Goal: Information Seeking & Learning: Learn about a topic

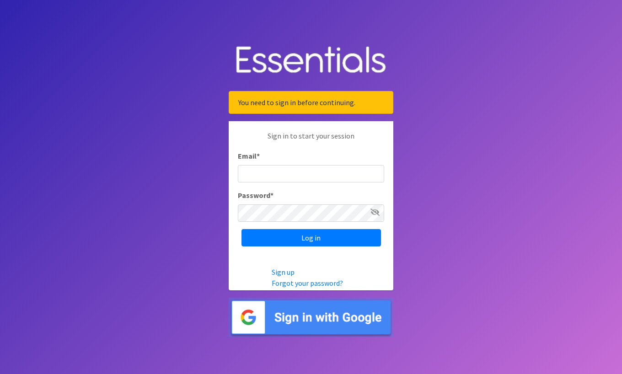
click at [319, 167] on input "Email *" at bounding box center [311, 173] width 146 height 17
click at [323, 175] on input "Email *" at bounding box center [311, 173] width 146 height 17
type input "director@carecollectiveswmi.org"
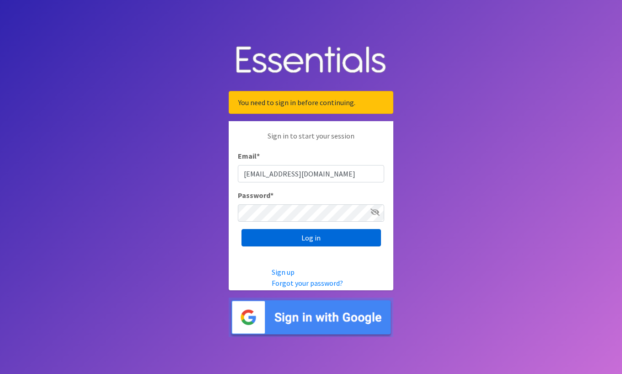
click at [335, 241] on input "Log in" at bounding box center [312, 237] width 140 height 17
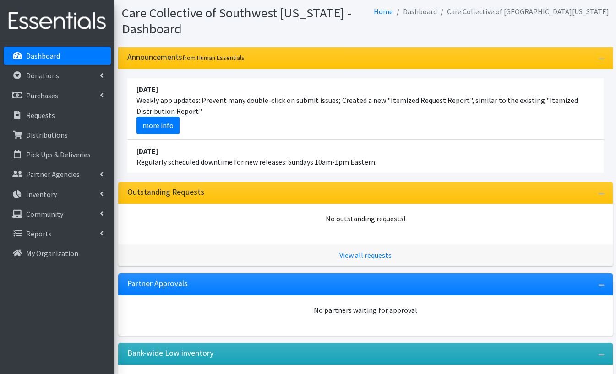
scroll to position [130, 0]
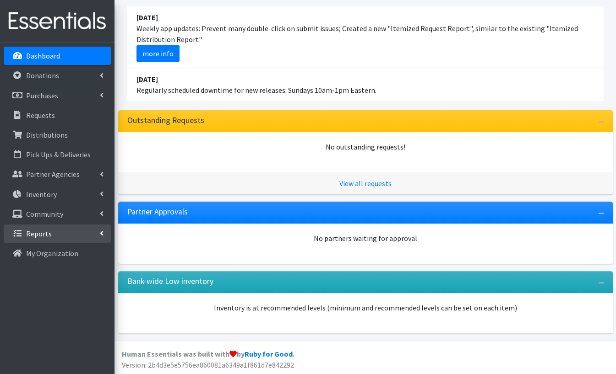
click at [35, 232] on p "Reports" at bounding box center [39, 233] width 26 height 9
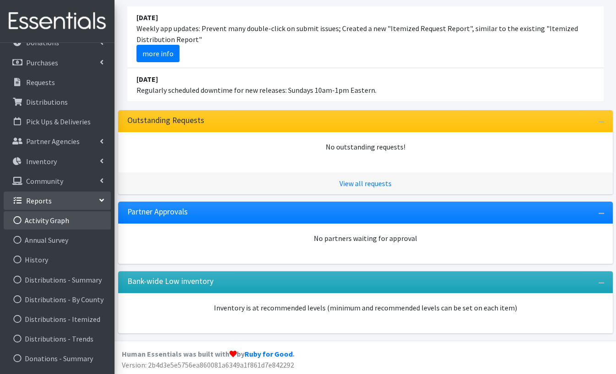
scroll to position [0, 0]
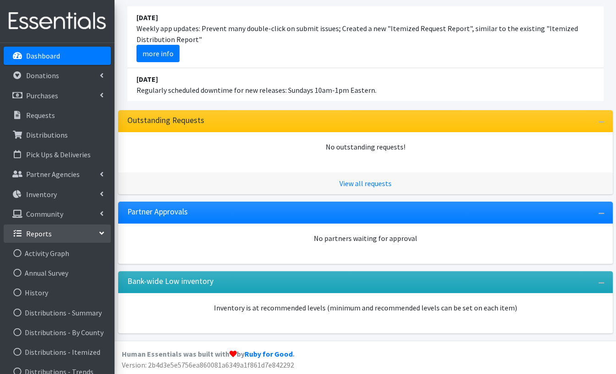
click at [70, 233] on link "Reports" at bounding box center [57, 234] width 107 height 18
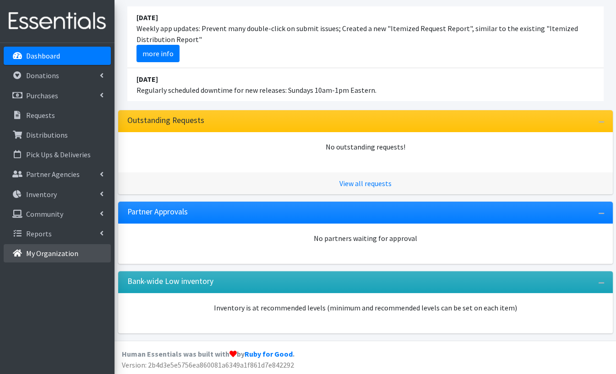
click at [47, 254] on p "My Organization" at bounding box center [52, 253] width 52 height 9
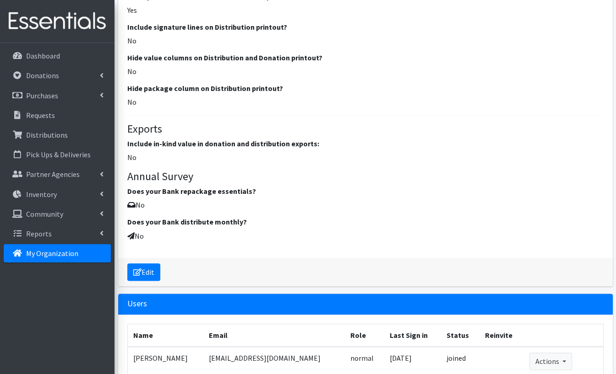
scroll to position [888, 0]
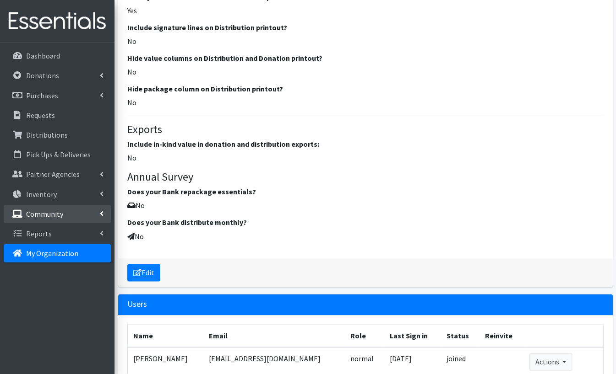
click at [34, 210] on p "Community" at bounding box center [44, 214] width 37 height 9
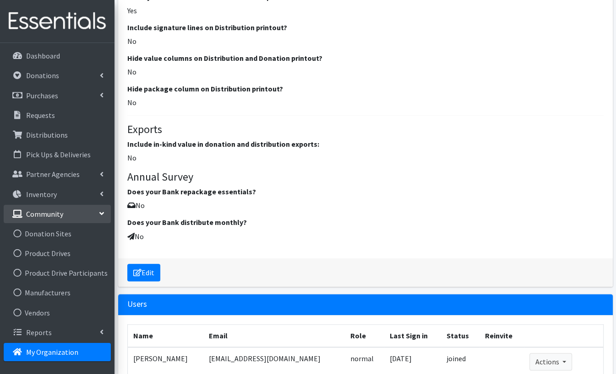
click at [63, 216] on link "Community" at bounding box center [57, 214] width 107 height 18
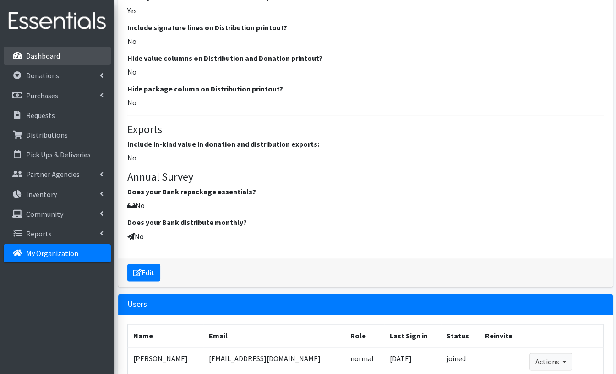
click at [66, 53] on link "Dashboard" at bounding box center [57, 56] width 107 height 18
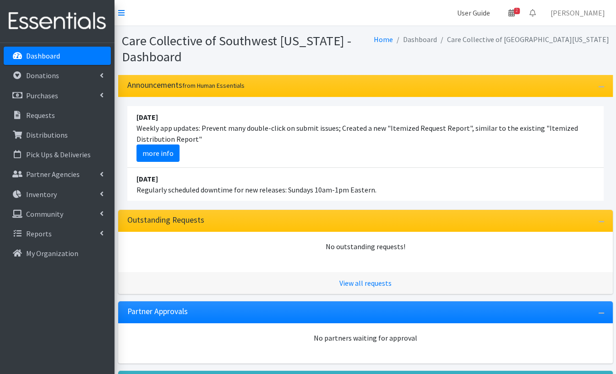
click at [481, 15] on link "User Guide" at bounding box center [473, 13] width 48 height 18
click at [487, 13] on link "User Guide" at bounding box center [473, 13] width 48 height 18
click at [519, 13] on span "2" at bounding box center [517, 11] width 6 height 6
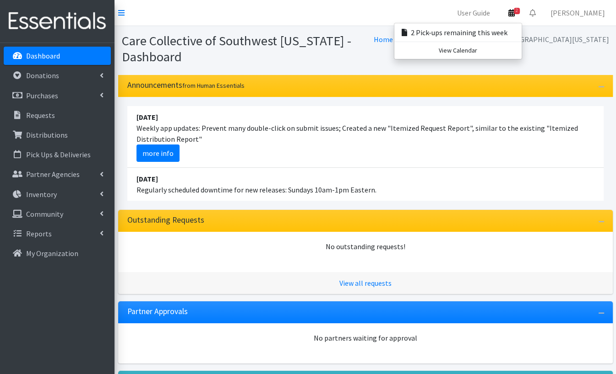
click at [519, 13] on span "2" at bounding box center [517, 11] width 6 height 6
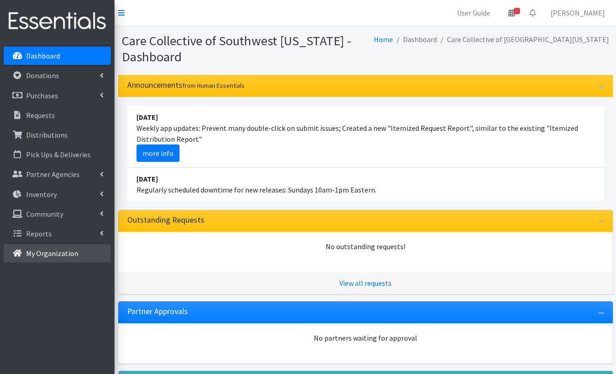
click at [49, 248] on link "My Organization" at bounding box center [57, 253] width 107 height 18
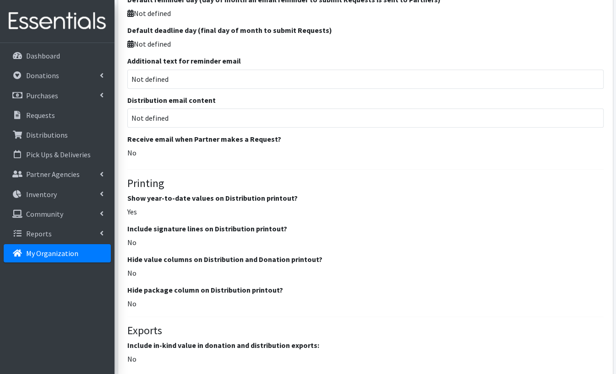
scroll to position [1007, 0]
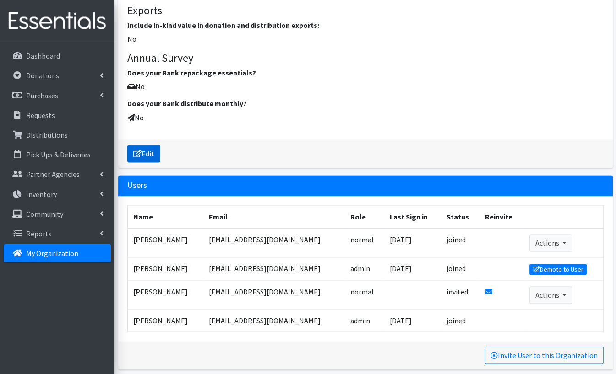
click at [141, 150] on icon at bounding box center [137, 153] width 8 height 7
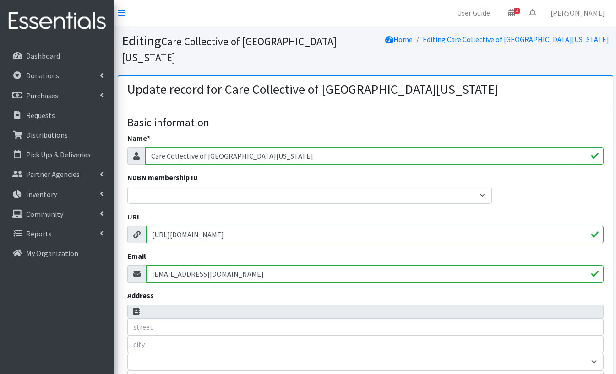
select select
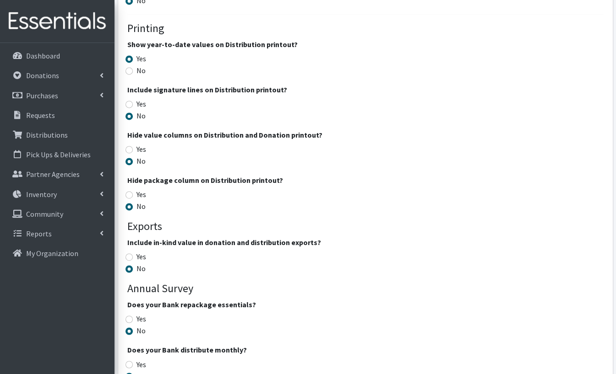
scroll to position [1253, 0]
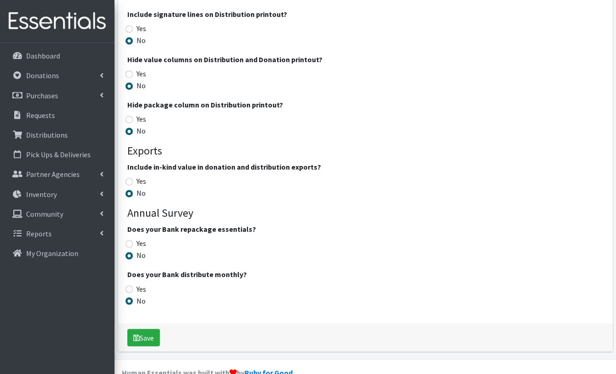
click at [130, 178] on input "Yes" at bounding box center [128, 181] width 7 height 7
radio input "true"
click at [147, 329] on button "Save" at bounding box center [143, 337] width 32 height 17
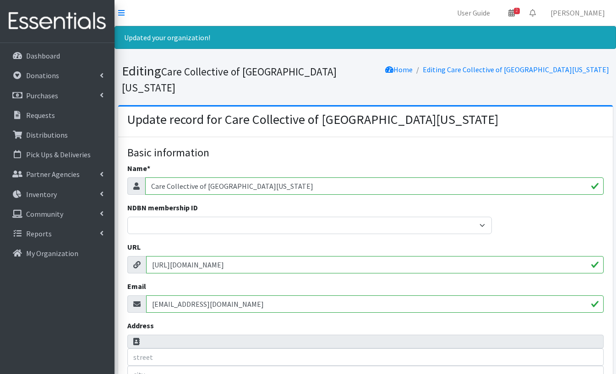
select select
click at [52, 53] on p "Dashboard" at bounding box center [43, 55] width 34 height 9
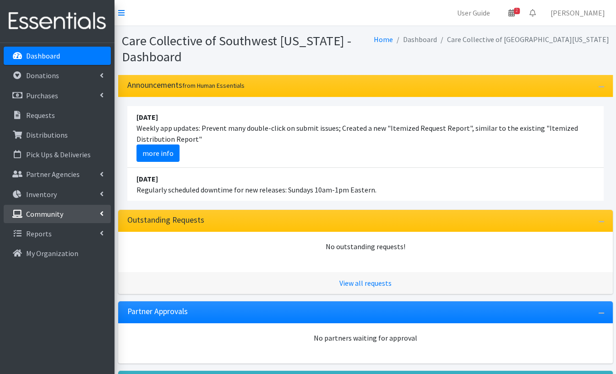
click at [68, 216] on link "Community" at bounding box center [57, 214] width 107 height 18
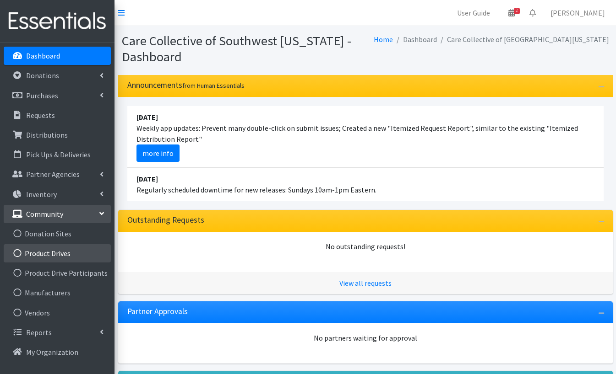
click at [64, 254] on link "Product Drives" at bounding box center [57, 253] width 107 height 18
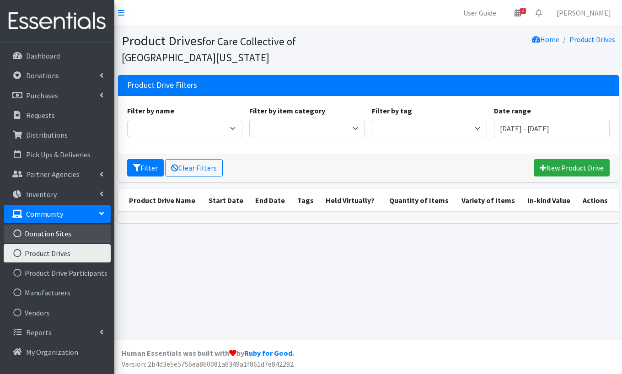
click at [51, 233] on link "Donation Sites" at bounding box center [57, 234] width 107 height 18
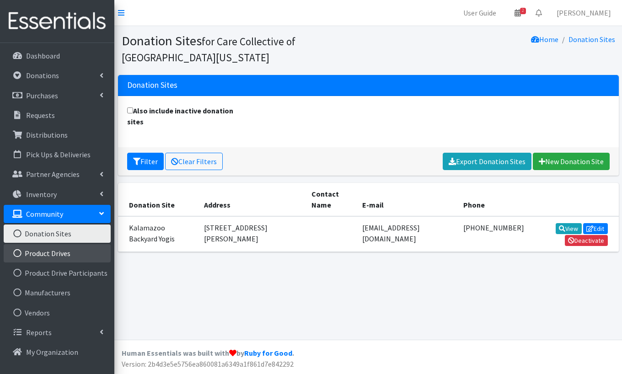
click at [48, 258] on link "Product Drives" at bounding box center [57, 253] width 107 height 18
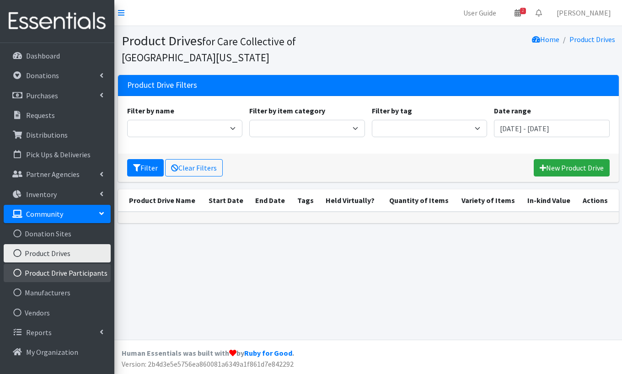
click at [54, 271] on link "Product Drive Participants" at bounding box center [57, 273] width 107 height 18
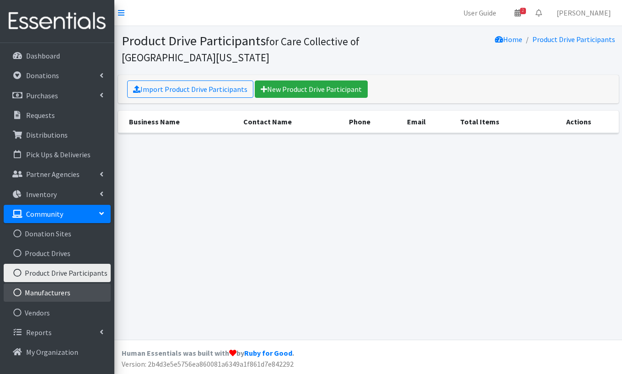
click at [56, 288] on link "Manufacturers" at bounding box center [57, 293] width 107 height 18
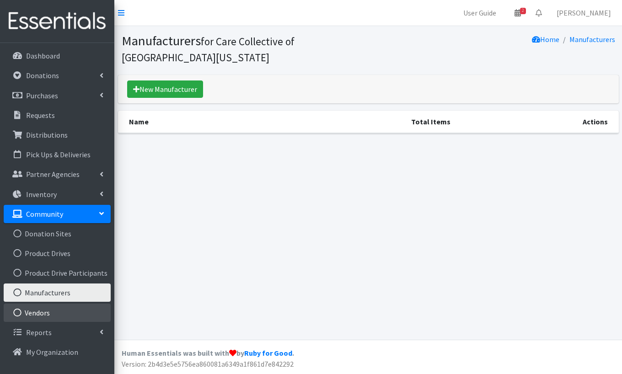
click at [46, 306] on link "Vendors" at bounding box center [57, 313] width 107 height 18
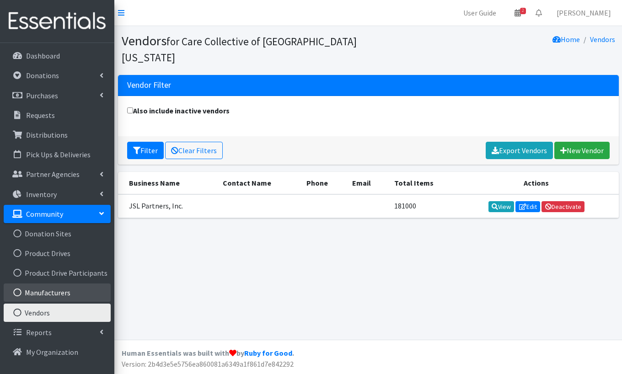
click at [47, 295] on link "Manufacturers" at bounding box center [57, 293] width 107 height 18
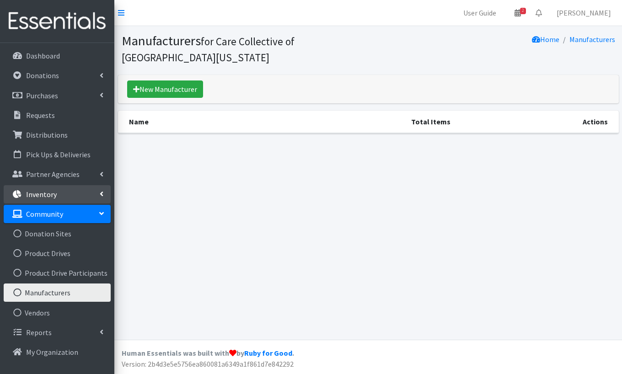
click at [47, 193] on p "Inventory" at bounding box center [41, 194] width 31 height 9
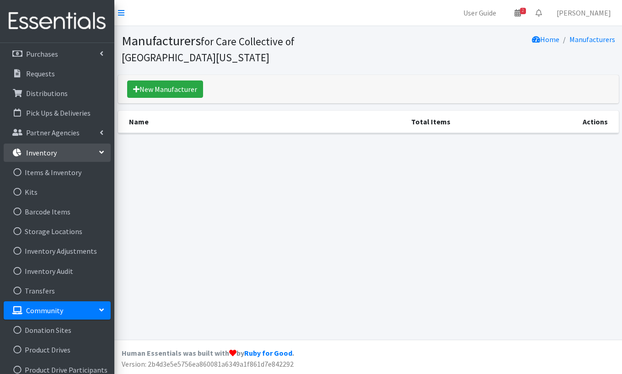
scroll to position [92, 0]
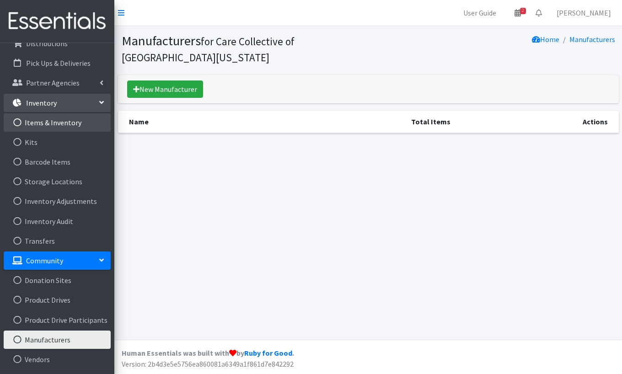
click at [53, 122] on link "Items & Inventory" at bounding box center [57, 123] width 107 height 18
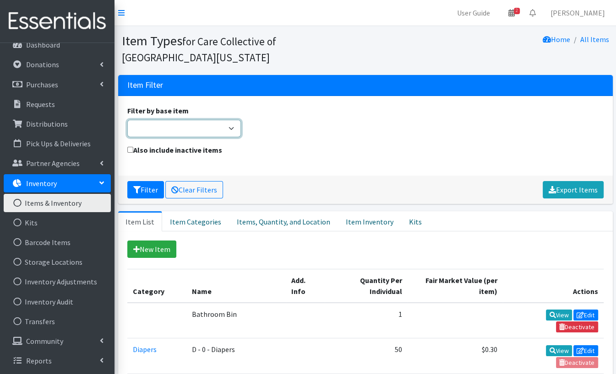
click at [228, 134] on select "Adult Briefs (Large/X-Large) Adult Briefs (Medium/Large) Adult Briefs (Small/Me…" at bounding box center [184, 128] width 114 height 17
click at [307, 141] on div "Filter by base item Adult Briefs (Large/X-Large) Adult Briefs (Medium/Large) Ad…" at bounding box center [365, 124] width 483 height 39
click at [48, 45] on p "Dashboard" at bounding box center [43, 44] width 34 height 9
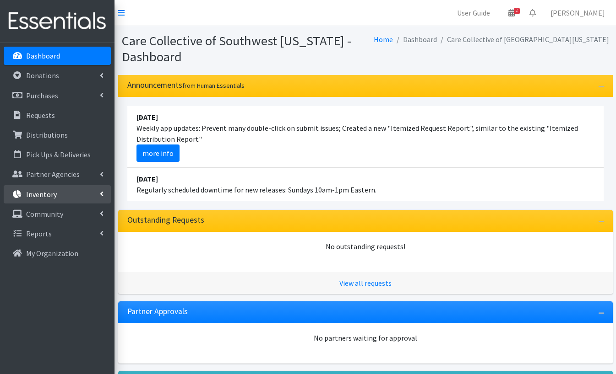
click at [40, 190] on p "Inventory" at bounding box center [41, 194] width 31 height 9
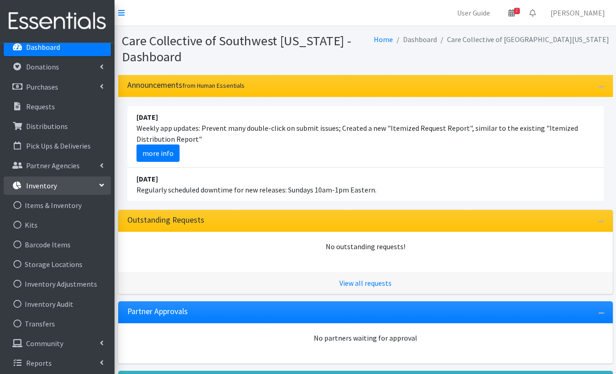
scroll to position [11, 0]
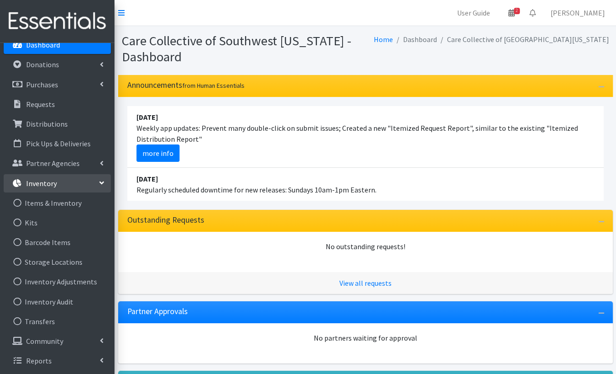
click at [49, 183] on p "Inventory" at bounding box center [41, 183] width 31 height 9
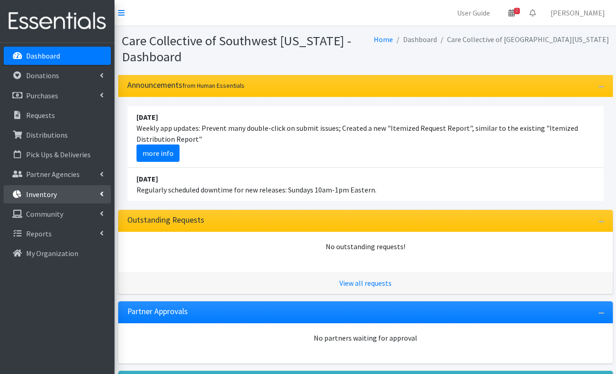
click at [84, 194] on link "Inventory" at bounding box center [57, 194] width 107 height 18
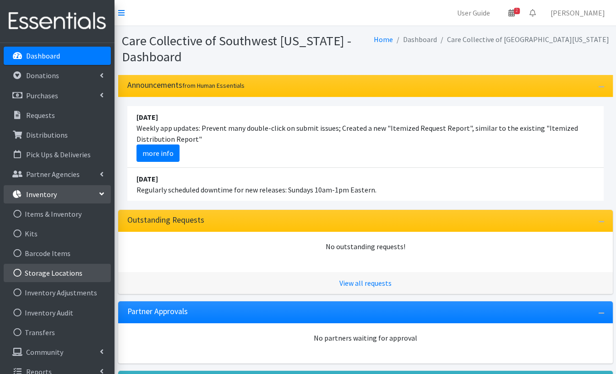
click at [48, 272] on link "Storage Locations" at bounding box center [57, 273] width 107 height 18
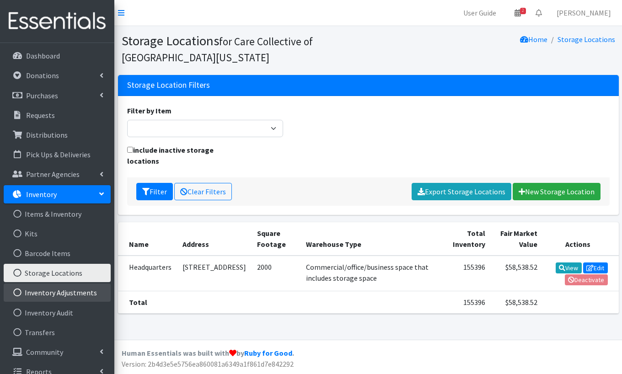
click at [60, 293] on link "Inventory Adjustments" at bounding box center [57, 293] width 107 height 18
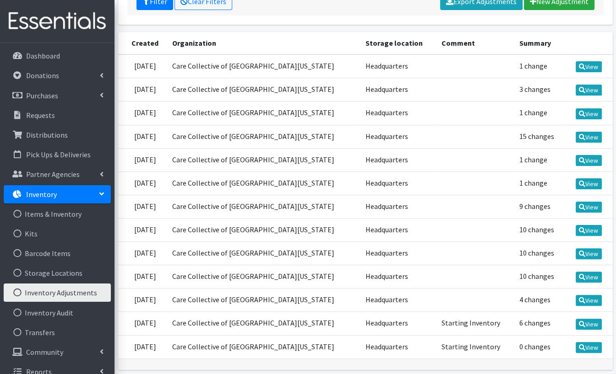
scroll to position [189, 0]
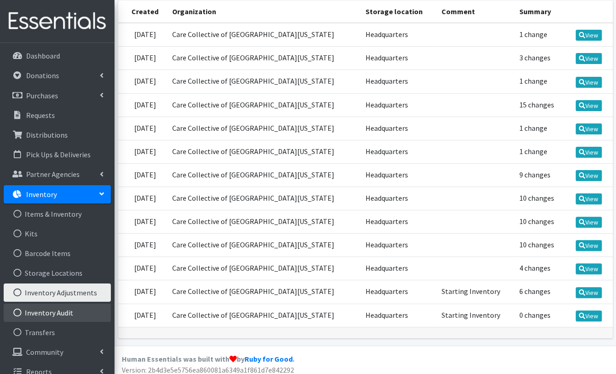
click at [60, 305] on link "Inventory Audit" at bounding box center [57, 313] width 107 height 18
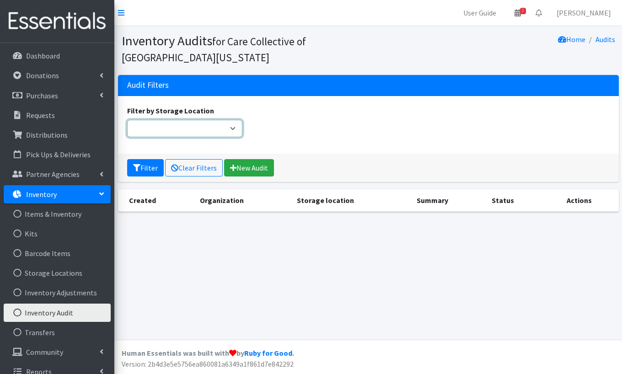
click at [203, 128] on select "Filter by Storage Location" at bounding box center [185, 128] width 116 height 17
click at [219, 121] on select "Filter by Storage Location" at bounding box center [185, 128] width 116 height 17
click at [295, 129] on div "Filter by Storage Location" at bounding box center [369, 124] width 490 height 39
click at [263, 161] on link "New Audit" at bounding box center [249, 167] width 50 height 17
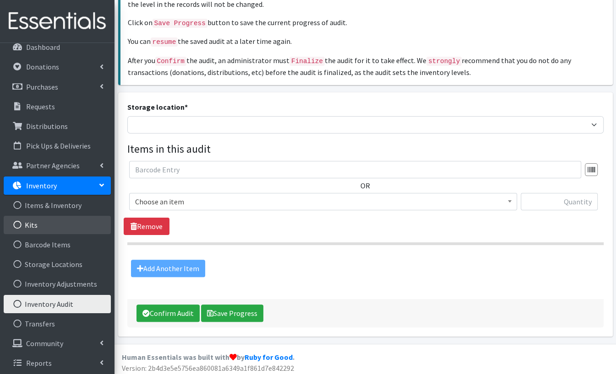
scroll to position [11, 0]
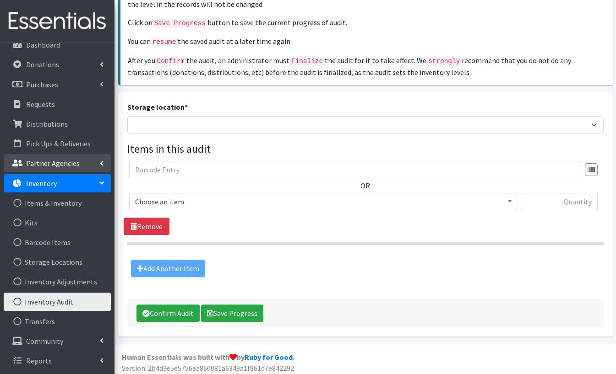
click at [57, 160] on p "Partner Agencies" at bounding box center [53, 163] width 54 height 9
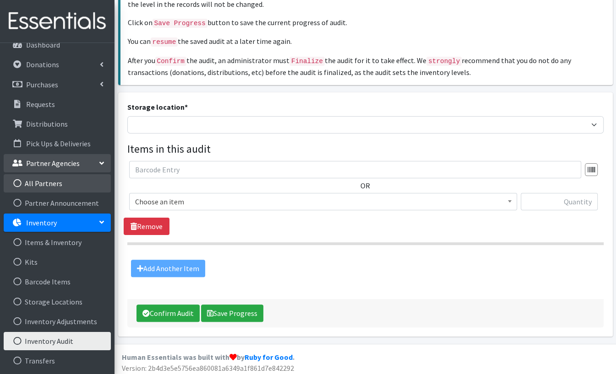
click at [48, 187] on link "All Partners" at bounding box center [57, 183] width 107 height 18
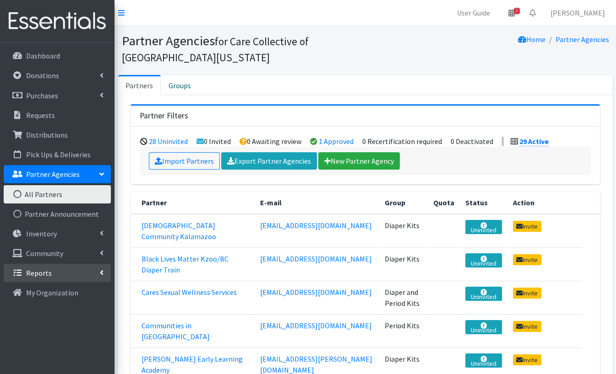
click at [48, 268] on link "Reports" at bounding box center [57, 273] width 107 height 18
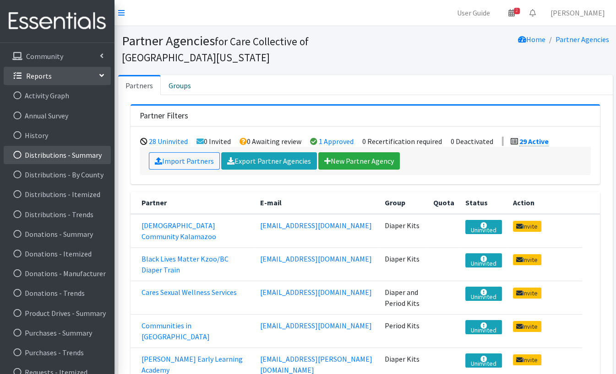
scroll to position [209, 0]
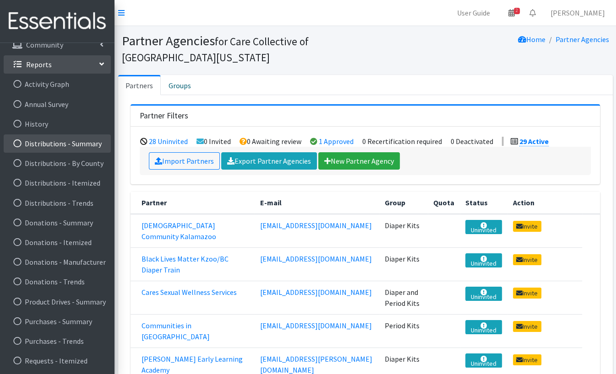
click at [57, 145] on link "Distributions - Summary" at bounding box center [57, 144] width 107 height 18
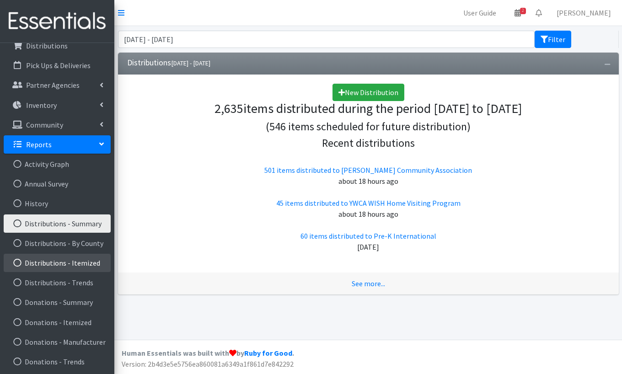
scroll to position [92, 0]
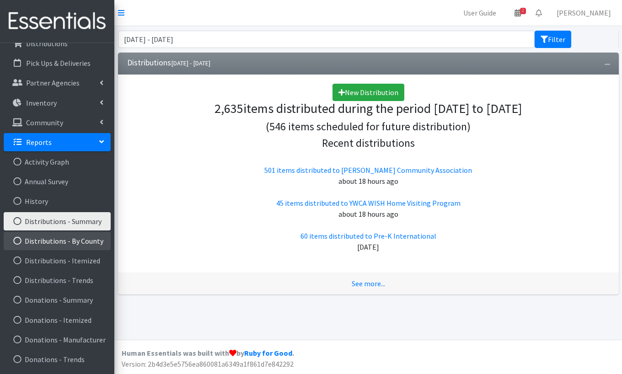
click at [79, 241] on link "Distributions - By County" at bounding box center [57, 241] width 107 height 18
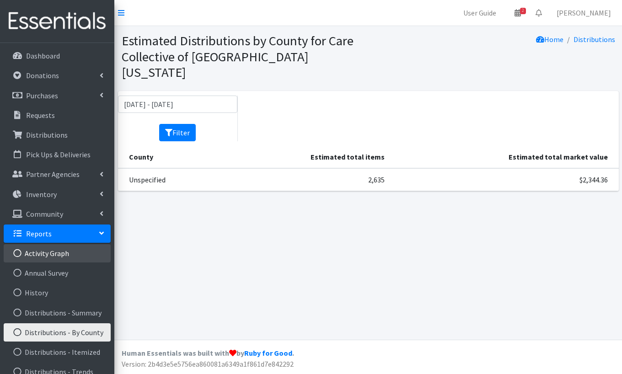
scroll to position [169, 0]
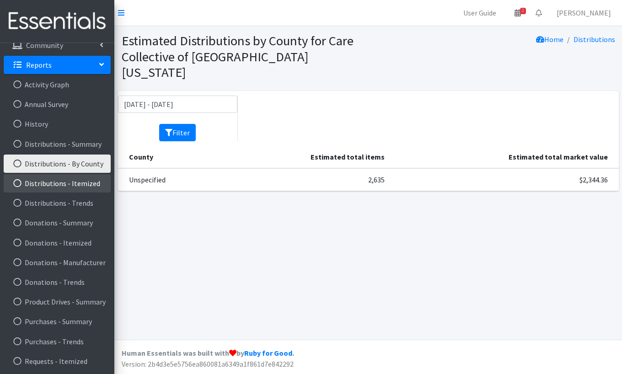
click at [68, 185] on link "Distributions - Itemized" at bounding box center [57, 183] width 107 height 18
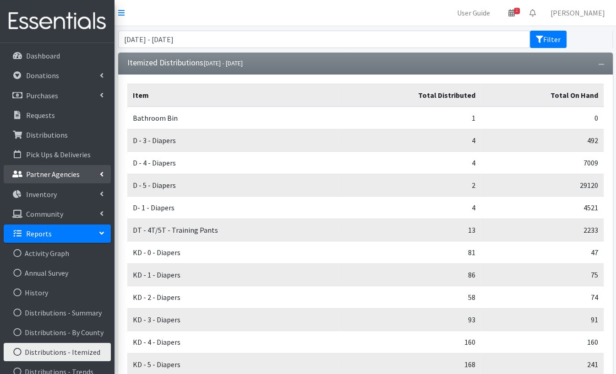
click at [65, 179] on link "Partner Agencies" at bounding box center [57, 174] width 107 height 18
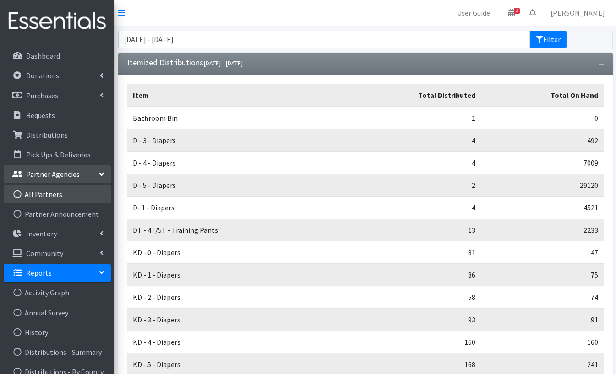
click at [47, 195] on link "All Partners" at bounding box center [57, 194] width 107 height 18
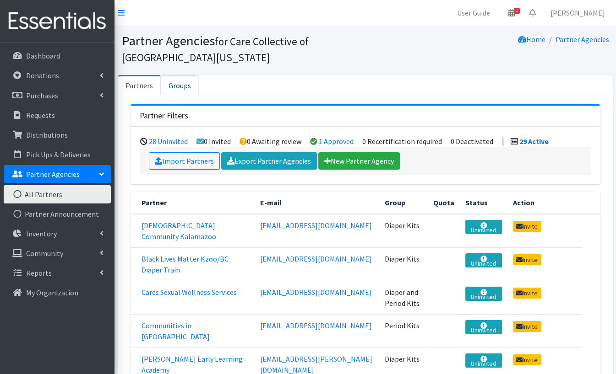
click at [179, 84] on link "Groups" at bounding box center [180, 85] width 38 height 20
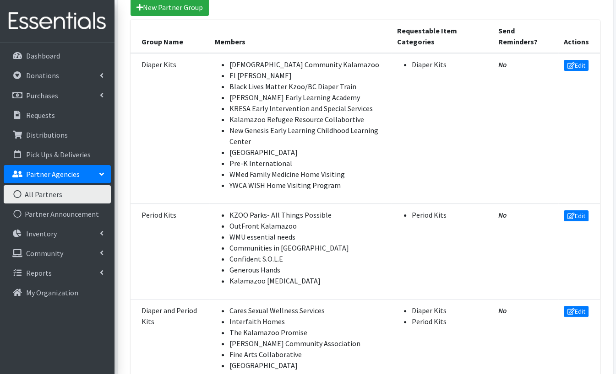
scroll to position [195, 0]
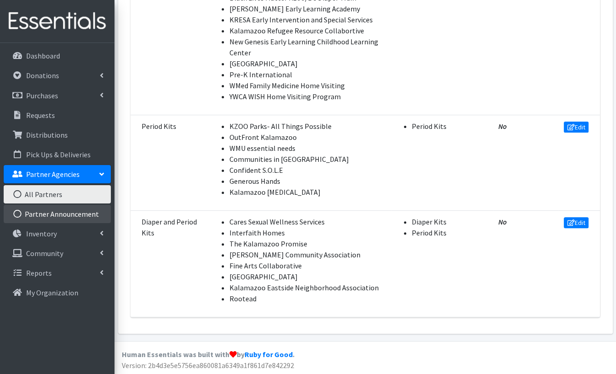
click at [64, 211] on link "Partner Announcement" at bounding box center [57, 214] width 107 height 18
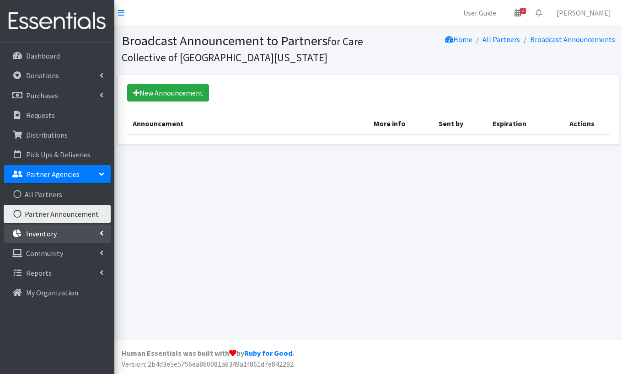
click at [54, 233] on p "Inventory" at bounding box center [41, 233] width 31 height 9
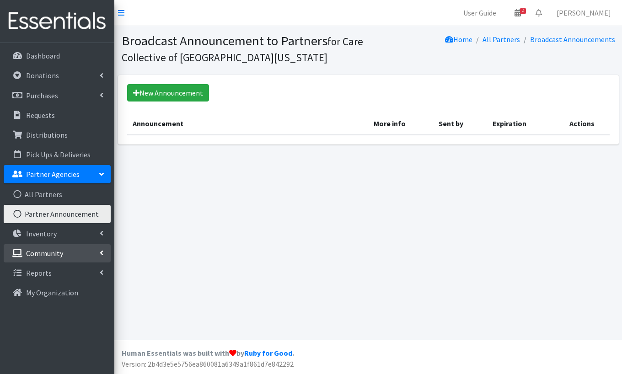
click at [54, 255] on p "Community" at bounding box center [44, 253] width 37 height 9
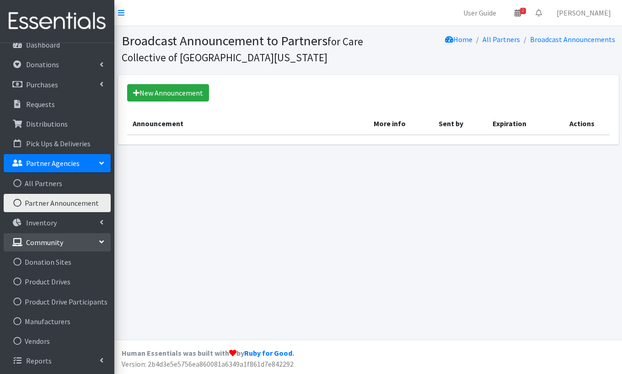
click at [74, 241] on link "Community" at bounding box center [57, 242] width 107 height 18
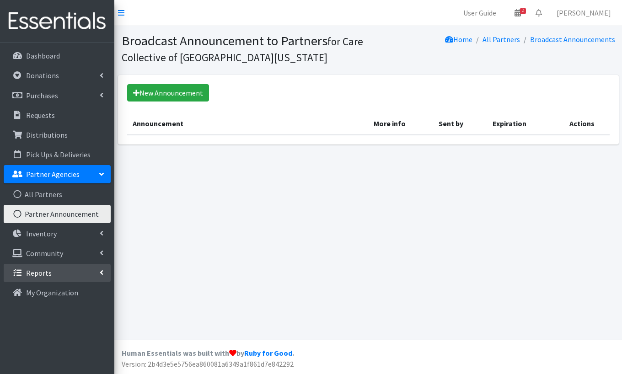
click at [75, 274] on link "Reports" at bounding box center [57, 273] width 107 height 18
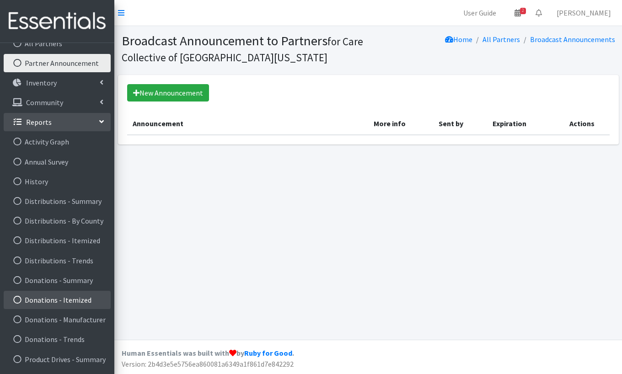
scroll to position [209, 0]
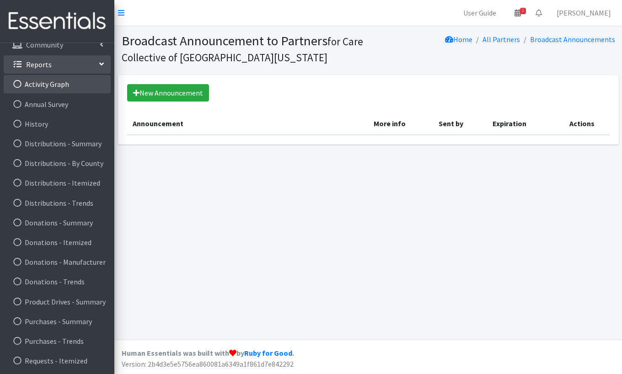
click at [65, 77] on link "Activity Graph" at bounding box center [57, 84] width 107 height 18
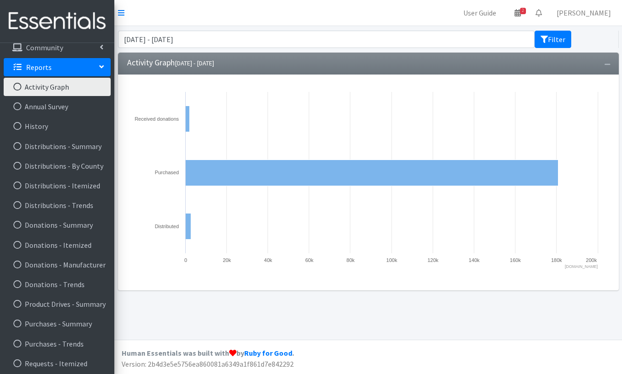
scroll to position [169, 0]
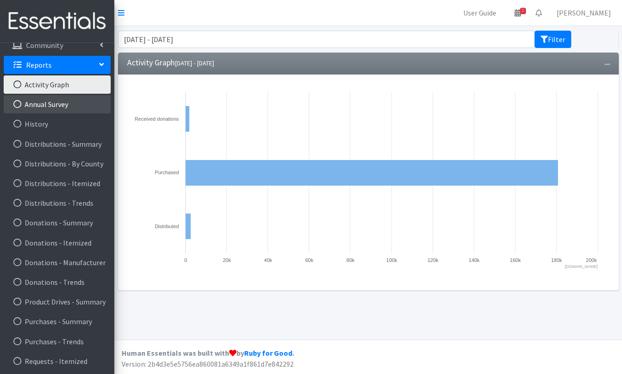
click at [63, 100] on link "Annual Survey" at bounding box center [57, 104] width 107 height 18
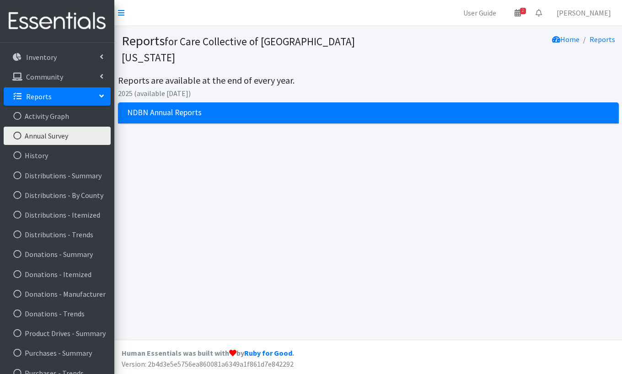
scroll to position [169, 0]
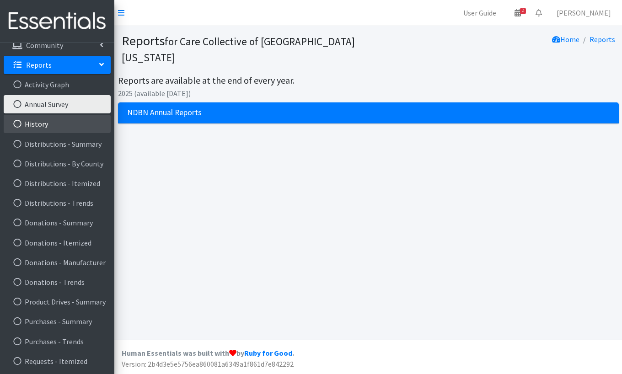
click at [51, 123] on link "History" at bounding box center [57, 124] width 107 height 18
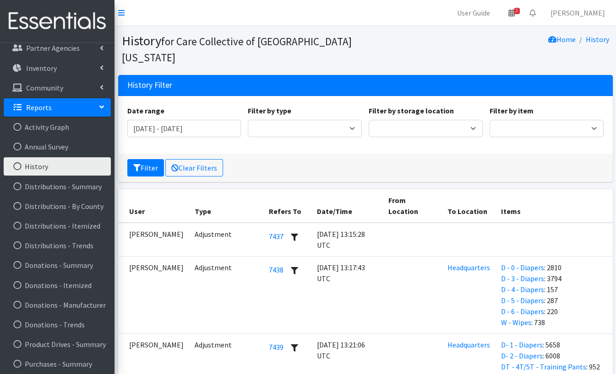
scroll to position [169, 0]
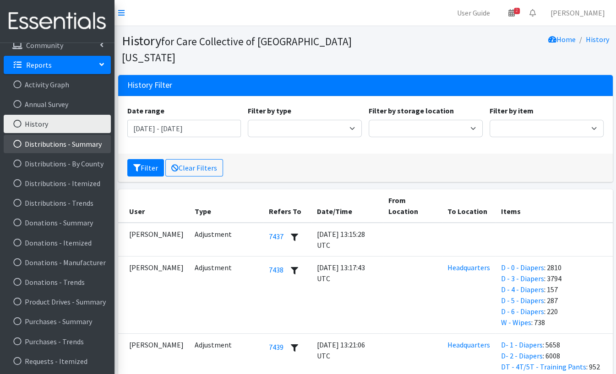
click at [62, 146] on link "Distributions - Summary" at bounding box center [57, 144] width 107 height 18
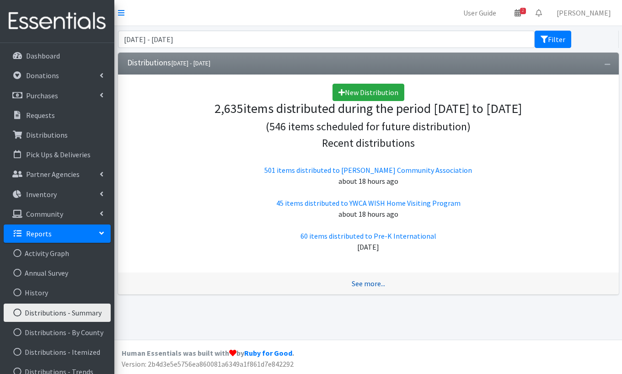
click at [371, 285] on link "See more..." at bounding box center [368, 283] width 33 height 9
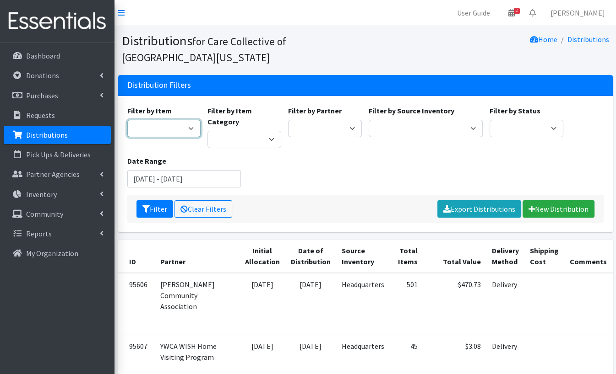
click at [176, 127] on select "0 - Diapers 2.0 Bathroom Bin D - 0 - Diapers D- 1 - Diapers D- 2 - Diapers D - …" at bounding box center [164, 128] width 74 height 17
click at [200, 179] on input "[DATE] - [DATE]" at bounding box center [184, 178] width 114 height 17
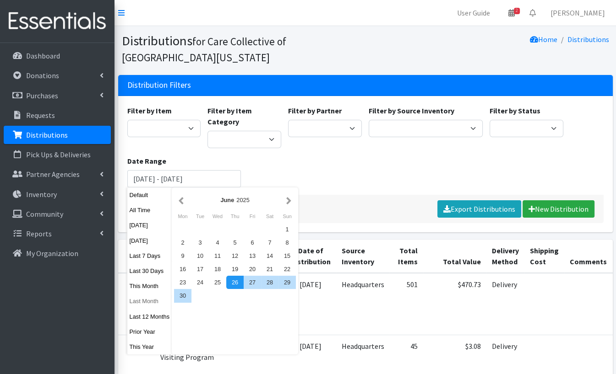
click at [137, 304] on button "Last Month" at bounding box center [149, 301] width 45 height 13
type input "July 1, 2025 - July 31, 2025"
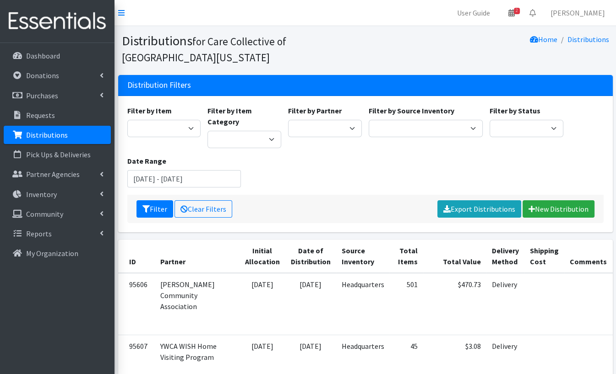
click at [254, 190] on div "Filter by Item 0 - Diapers 2.0 Bathroom Bin D - 0 - Diapers D- 1 - Diapers D- 2…" at bounding box center [365, 150] width 483 height 90
click at [201, 184] on input "July 1, 2025 - July 31, 2025" at bounding box center [184, 178] width 114 height 17
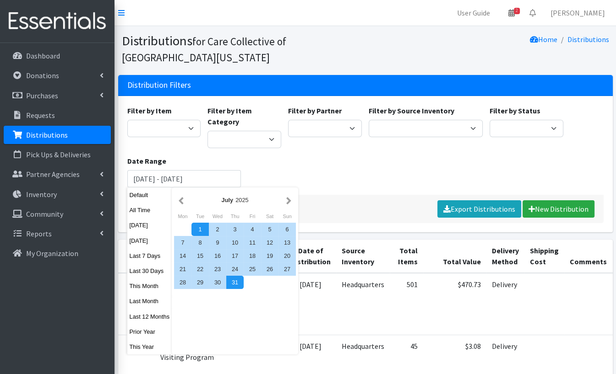
click at [315, 176] on div "Filter by Item 0 - Diapers 2.0 Bathroom Bin D - 0 - Diapers D- 1 - Diapers D- 2…" at bounding box center [365, 150] width 483 height 90
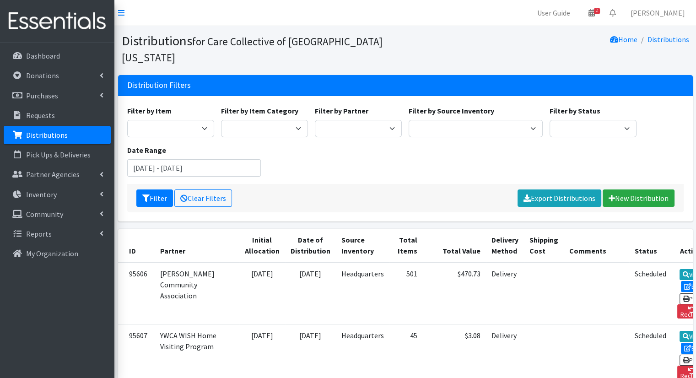
click at [588, 135] on div "Filter by Item 0 - Diapers 2.0 Bathroom Bin D - 0 - Diapers D- 1 - Diapers D- 2…" at bounding box center [405, 144] width 563 height 79
click at [60, 235] on link "Reports" at bounding box center [57, 234] width 107 height 18
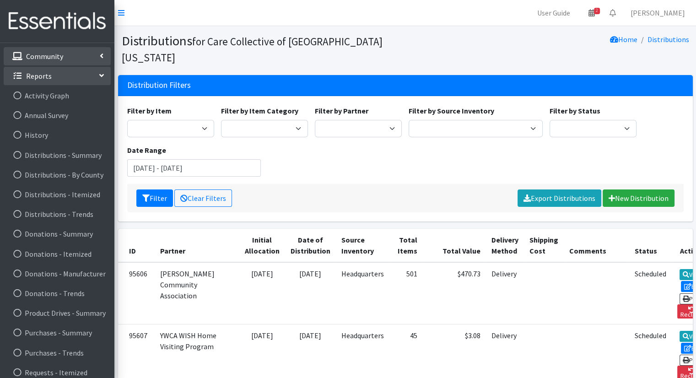
scroll to position [166, 0]
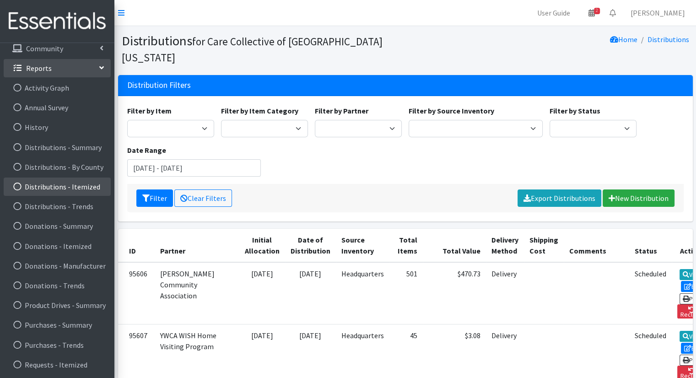
click at [72, 184] on link "Distributions - Itemized" at bounding box center [57, 187] width 107 height 18
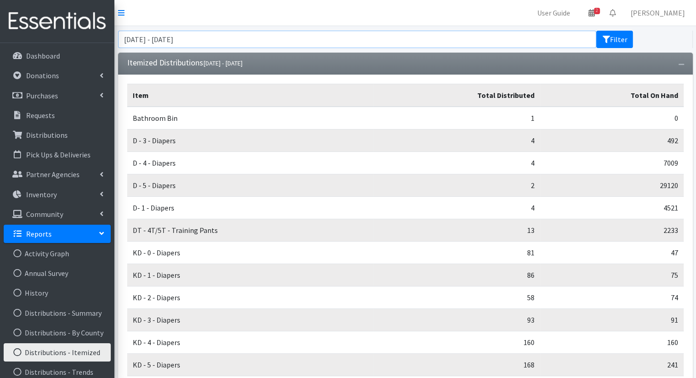
click at [302, 38] on input "[DATE] - [DATE]" at bounding box center [357, 39] width 479 height 17
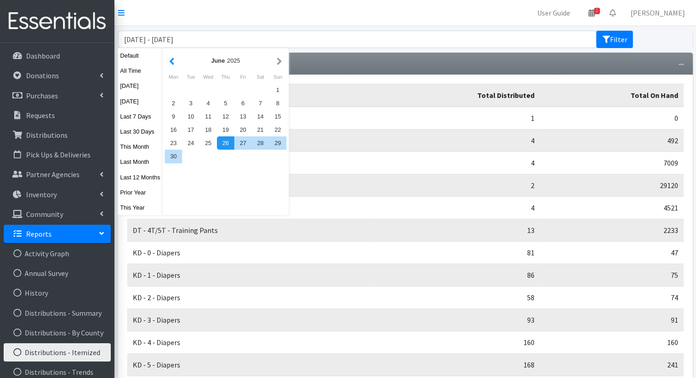
click at [173, 62] on button "button" at bounding box center [172, 60] width 10 height 11
click at [401, 40] on input "[DATE] - [DATE]" at bounding box center [357, 39] width 479 height 17
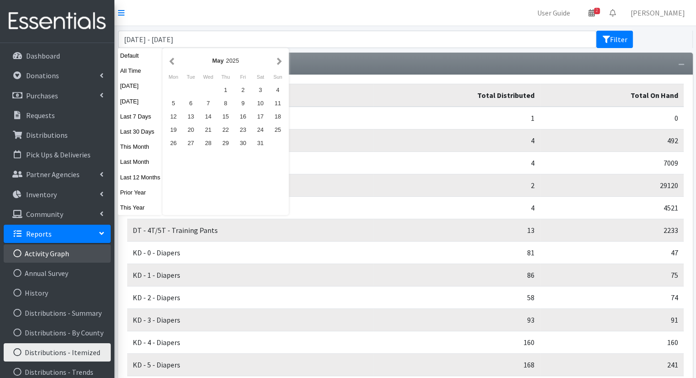
click at [60, 250] on link "Activity Graph" at bounding box center [57, 253] width 107 height 18
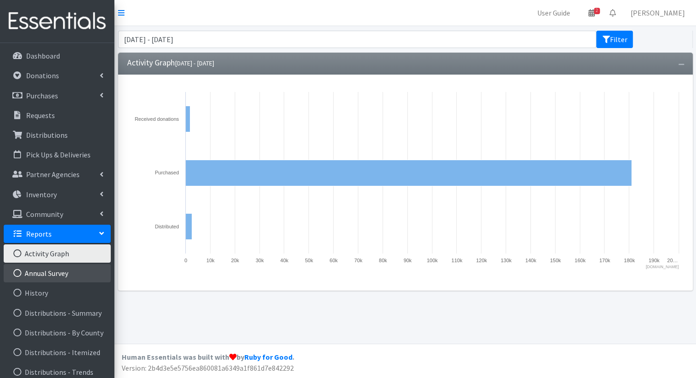
click at [63, 270] on link "Annual Survey" at bounding box center [57, 273] width 107 height 18
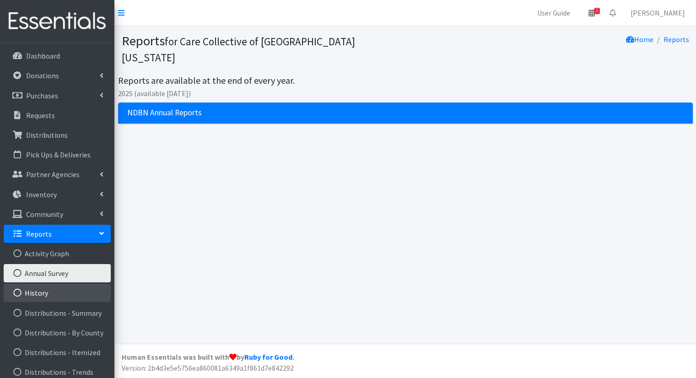
click at [50, 291] on link "History" at bounding box center [57, 293] width 107 height 18
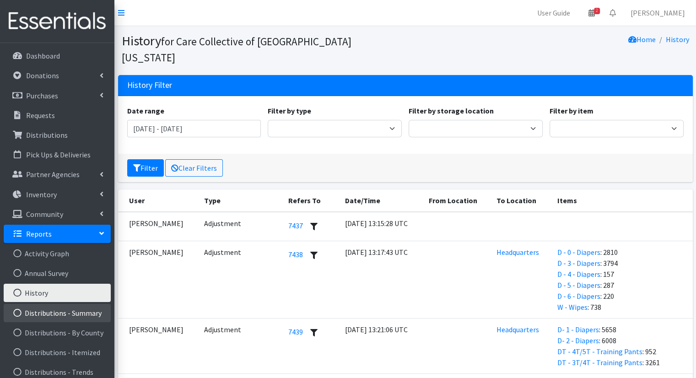
click at [59, 310] on link "Distributions - Summary" at bounding box center [57, 313] width 107 height 18
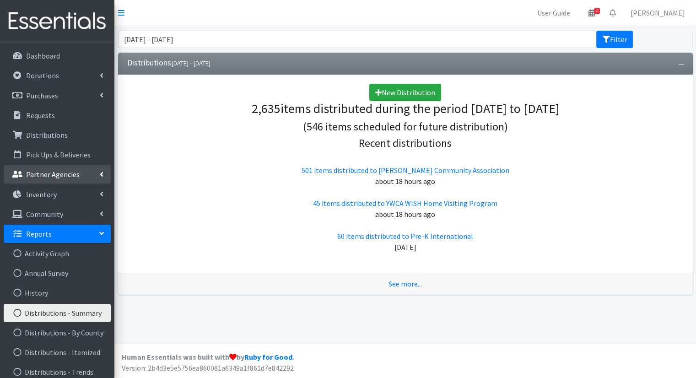
click at [54, 176] on p "Partner Agencies" at bounding box center [53, 174] width 54 height 9
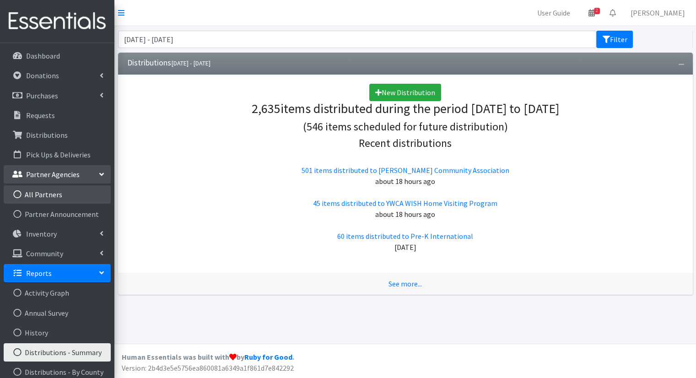
click at [53, 196] on link "All Partners" at bounding box center [57, 194] width 107 height 18
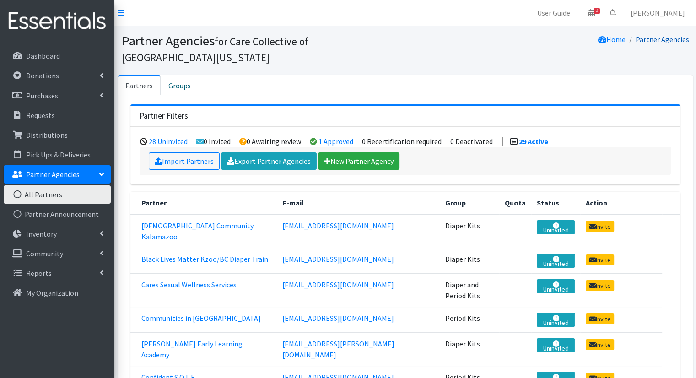
click at [656, 38] on link "Partner Agencies" at bounding box center [663, 39] width 54 height 9
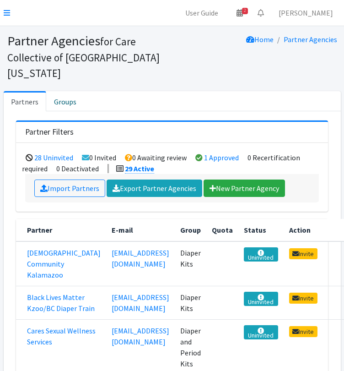
click at [11, 11] on nav "User Guide 2 2 Pick-ups remaining this week View Calendar 0 Requests 0 Partner …" at bounding box center [172, 13] width 344 height 26
click at [5, 11] on icon at bounding box center [7, 12] width 6 height 7
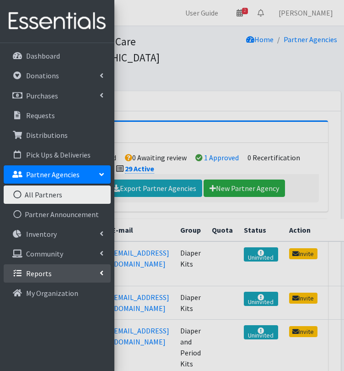
click at [51, 273] on link "Reports" at bounding box center [57, 273] width 107 height 18
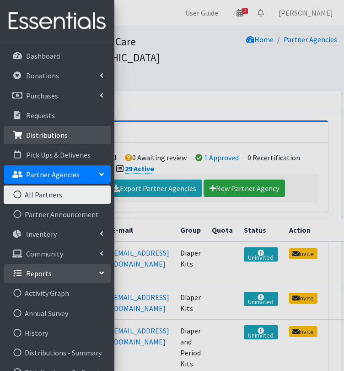
click at [52, 134] on p "Distributions" at bounding box center [47, 134] width 42 height 9
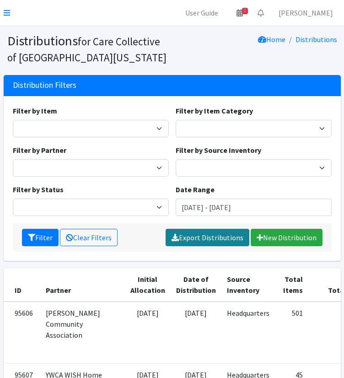
click at [216, 239] on link "Export Distributions" at bounding box center [208, 237] width 84 height 17
